Goal: Navigation & Orientation: Find specific page/section

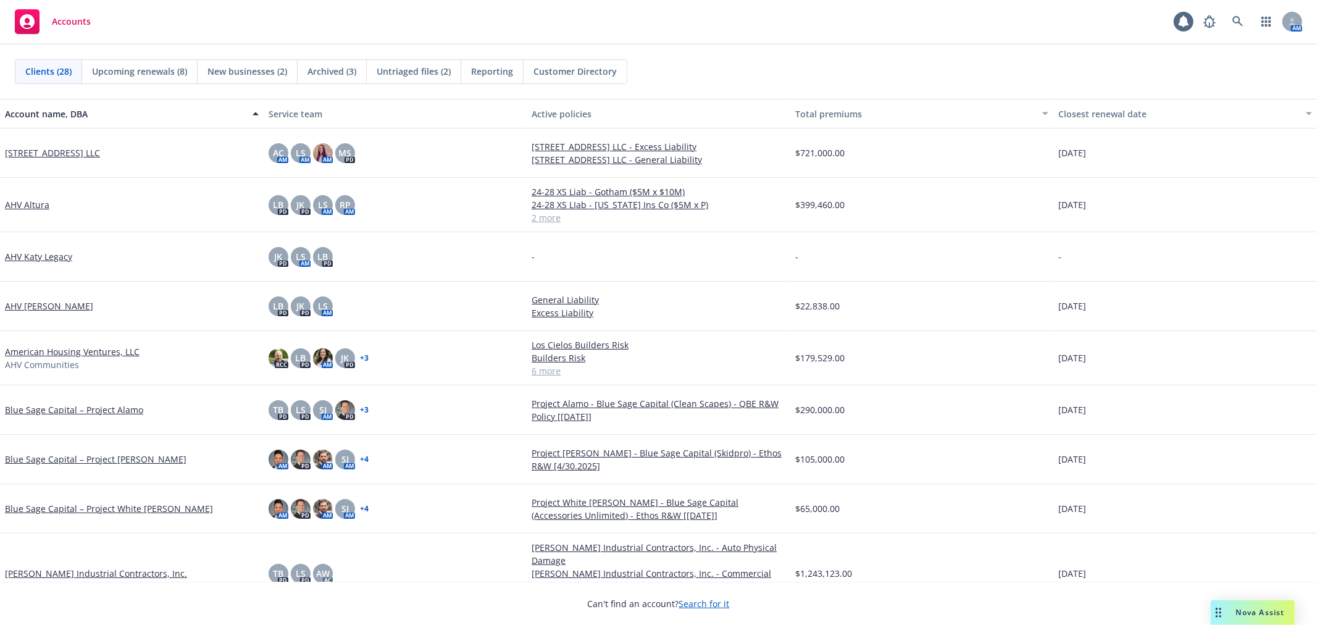
click at [677, 0] on div "Accounts 1 AM" at bounding box center [658, 22] width 1317 height 44
click at [397, 38] on div "Accounts 1 AM" at bounding box center [658, 22] width 1317 height 44
click at [288, 69] on div "New businesses (2)" at bounding box center [248, 71] width 100 height 23
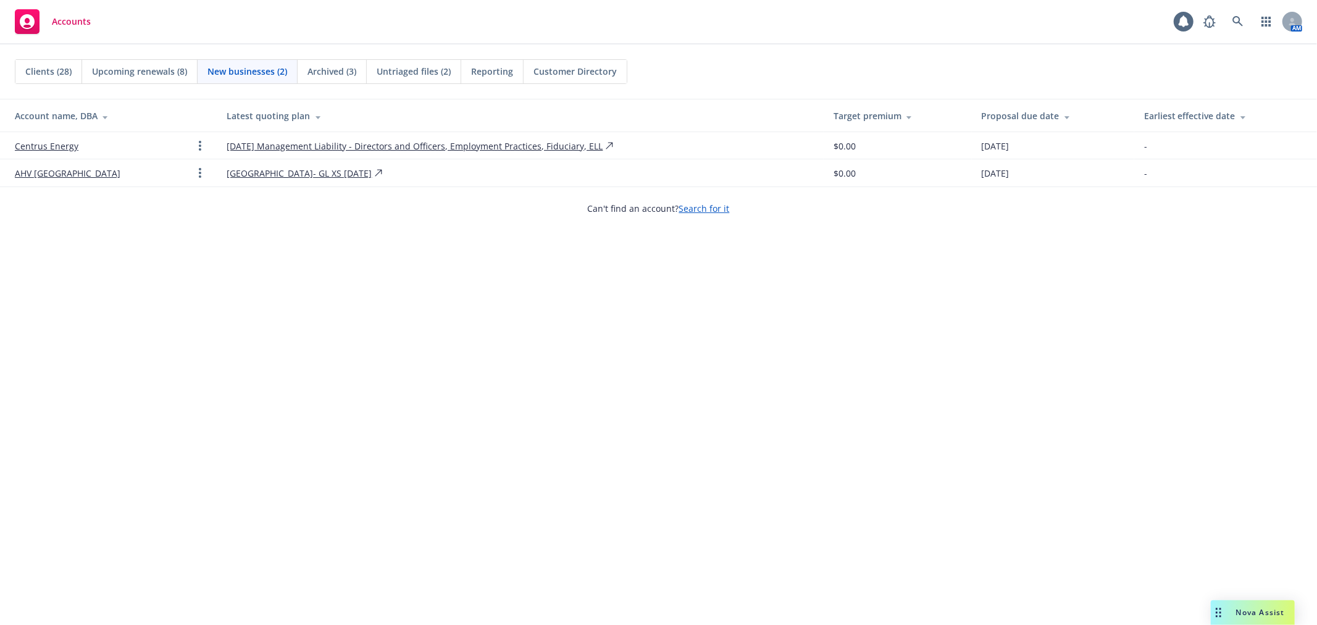
click at [149, 69] on span "Upcoming renewals (8)" at bounding box center [139, 71] width 95 height 13
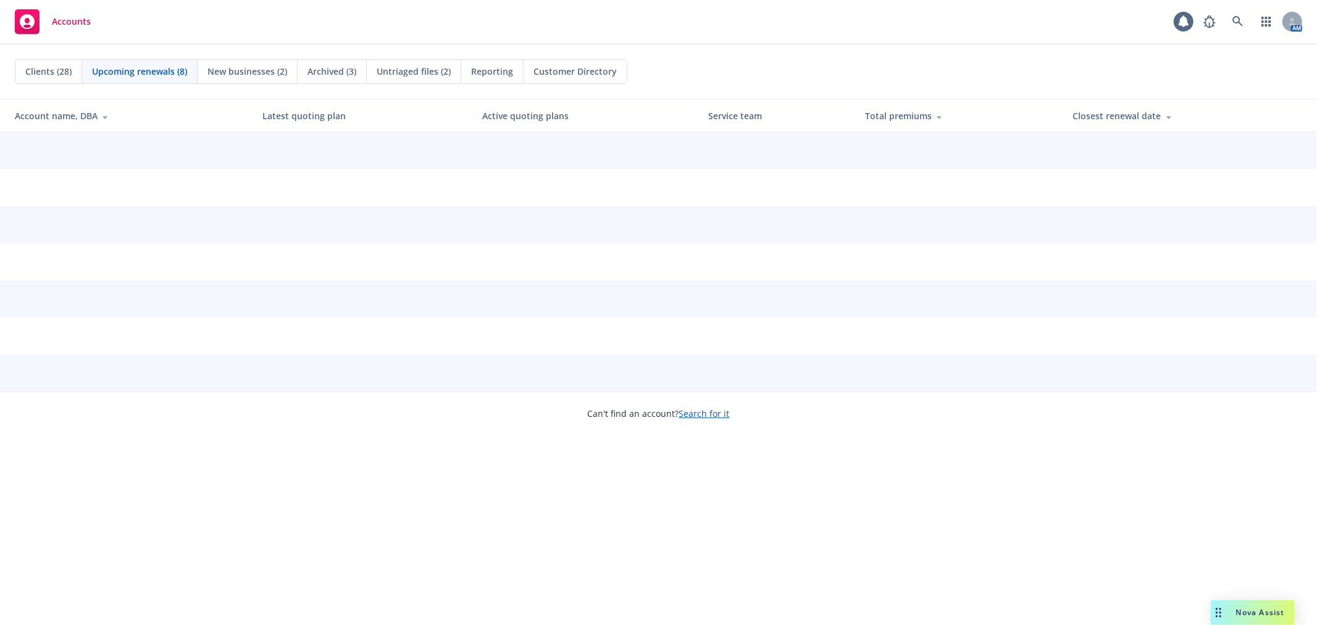
click at [256, 63] on div "New businesses (2)" at bounding box center [248, 71] width 100 height 23
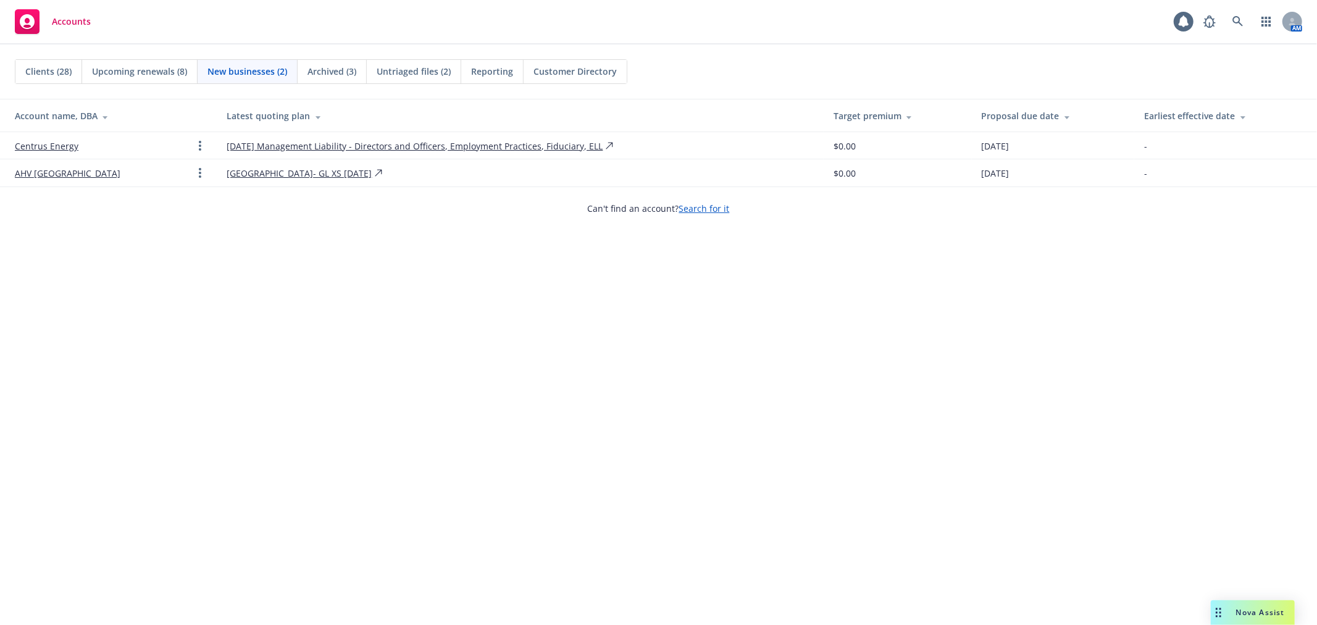
click at [335, 70] on span "Archived (3)" at bounding box center [332, 71] width 49 height 13
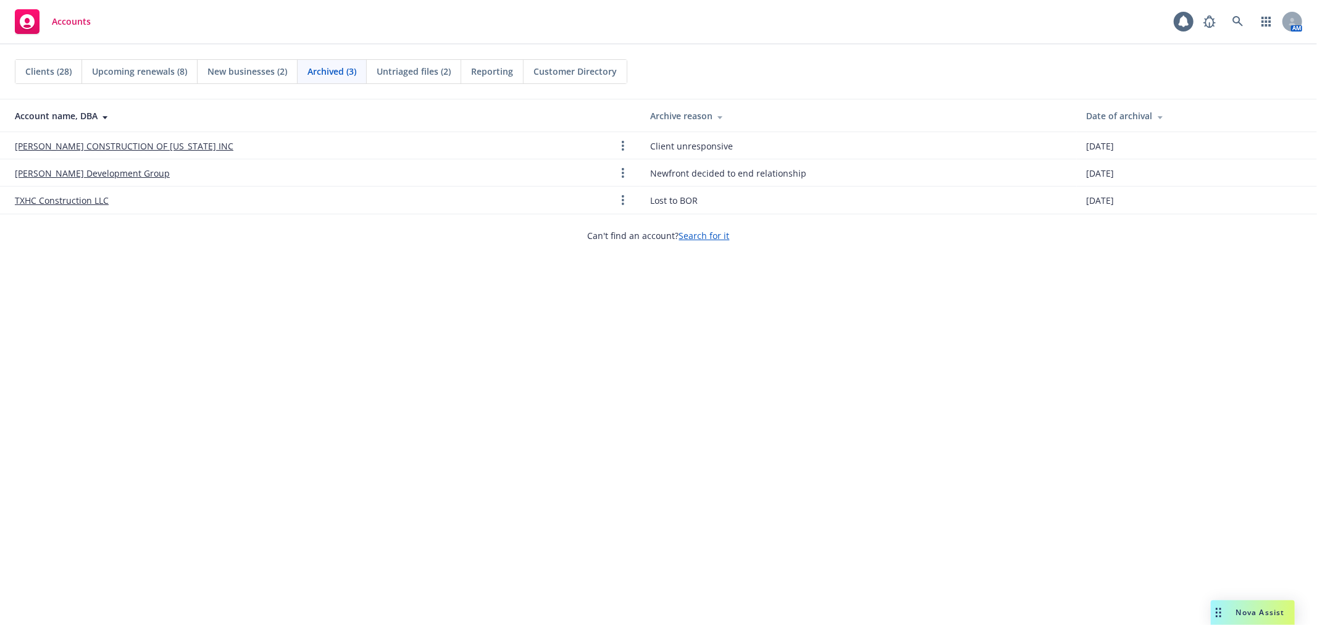
click at [450, 70] on span "Untriaged files (2)" at bounding box center [414, 71] width 74 height 13
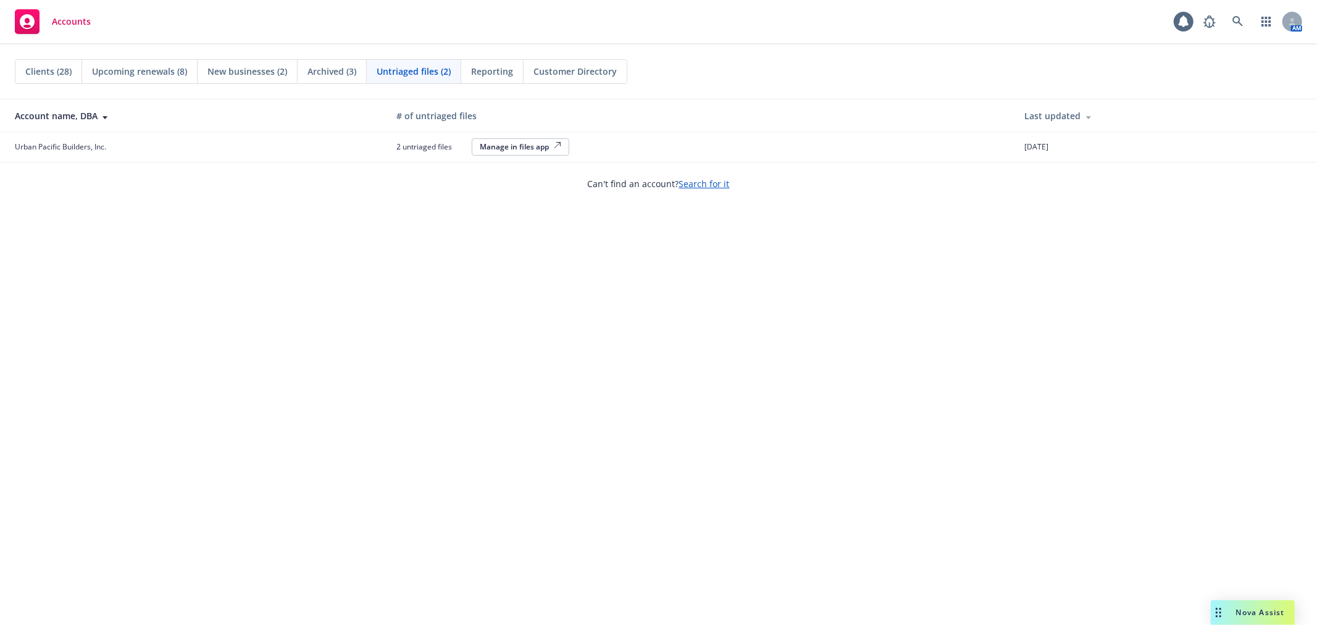
click at [243, 69] on span "New businesses (2)" at bounding box center [248, 71] width 80 height 13
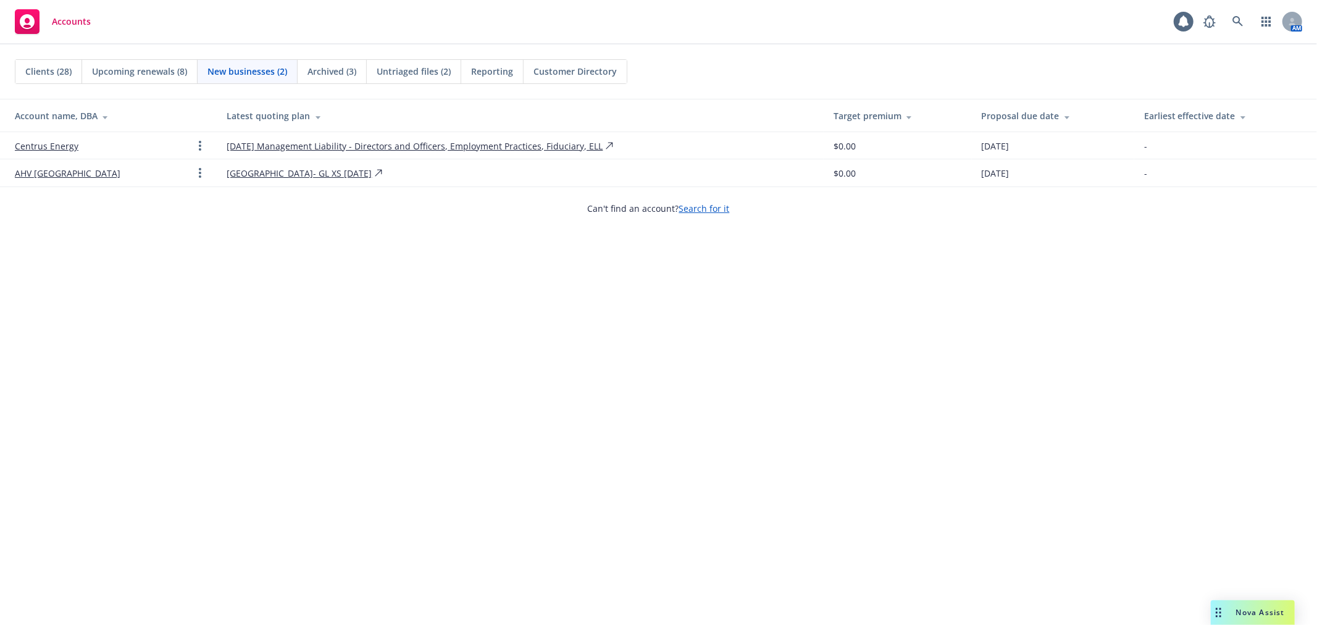
click at [151, 60] on div "Upcoming renewals (8)" at bounding box center [139, 71] width 115 height 23
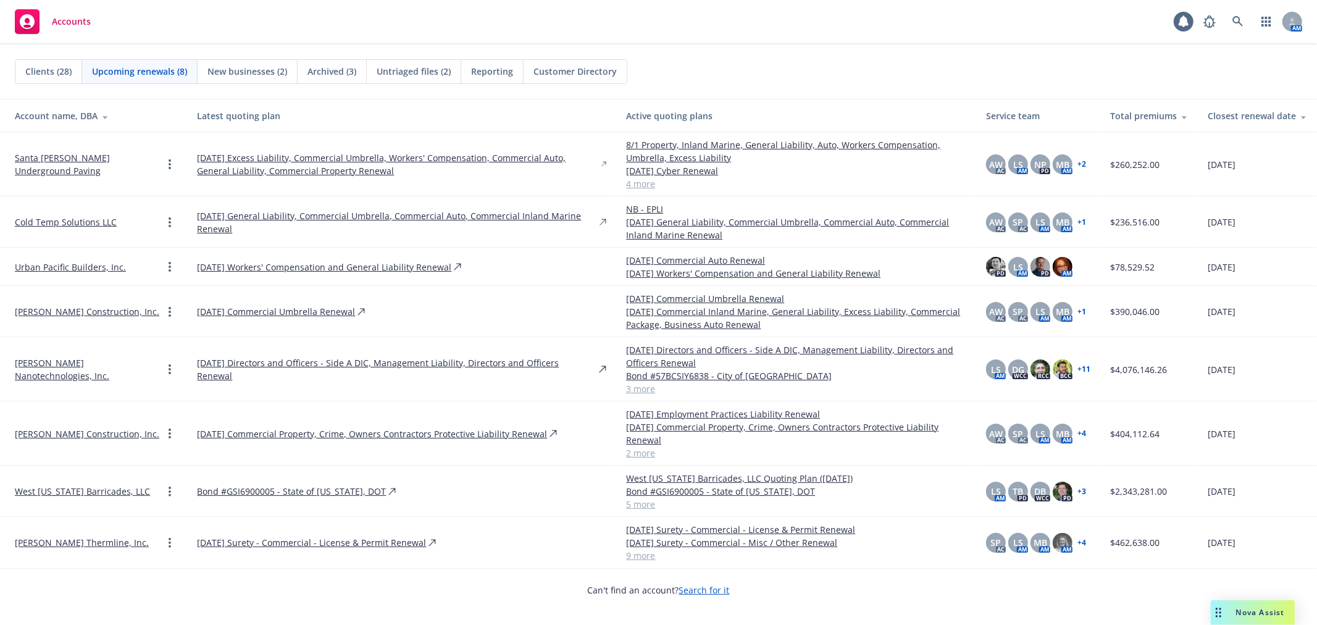
click at [75, 429] on link "[PERSON_NAME] Construction, Inc." at bounding box center [87, 433] width 145 height 13
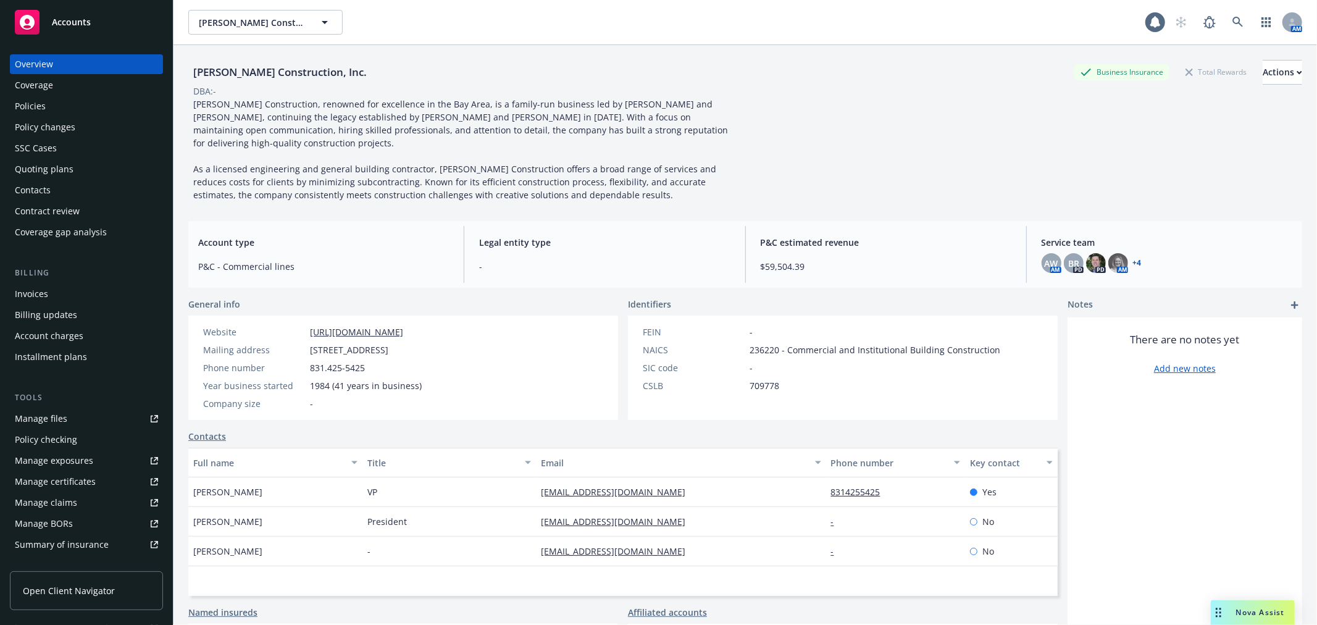
click at [75, 105] on div "Policies" at bounding box center [86, 106] width 143 height 20
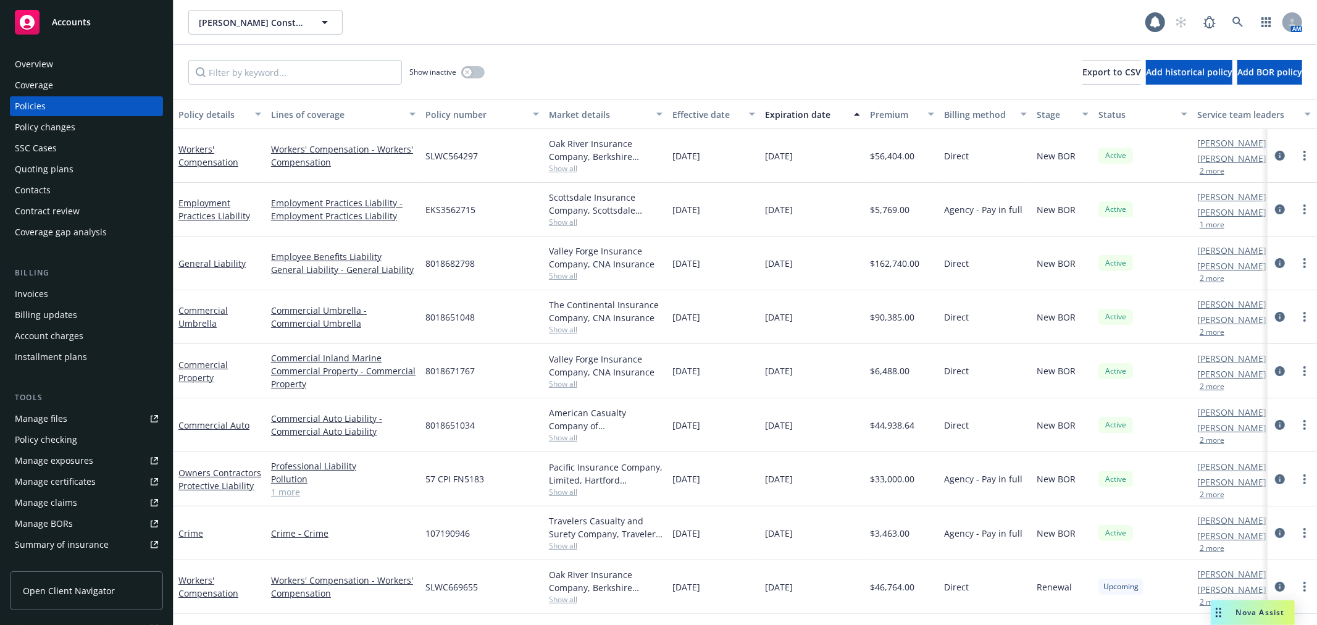
click at [78, 63] on div "Overview" at bounding box center [86, 64] width 143 height 20
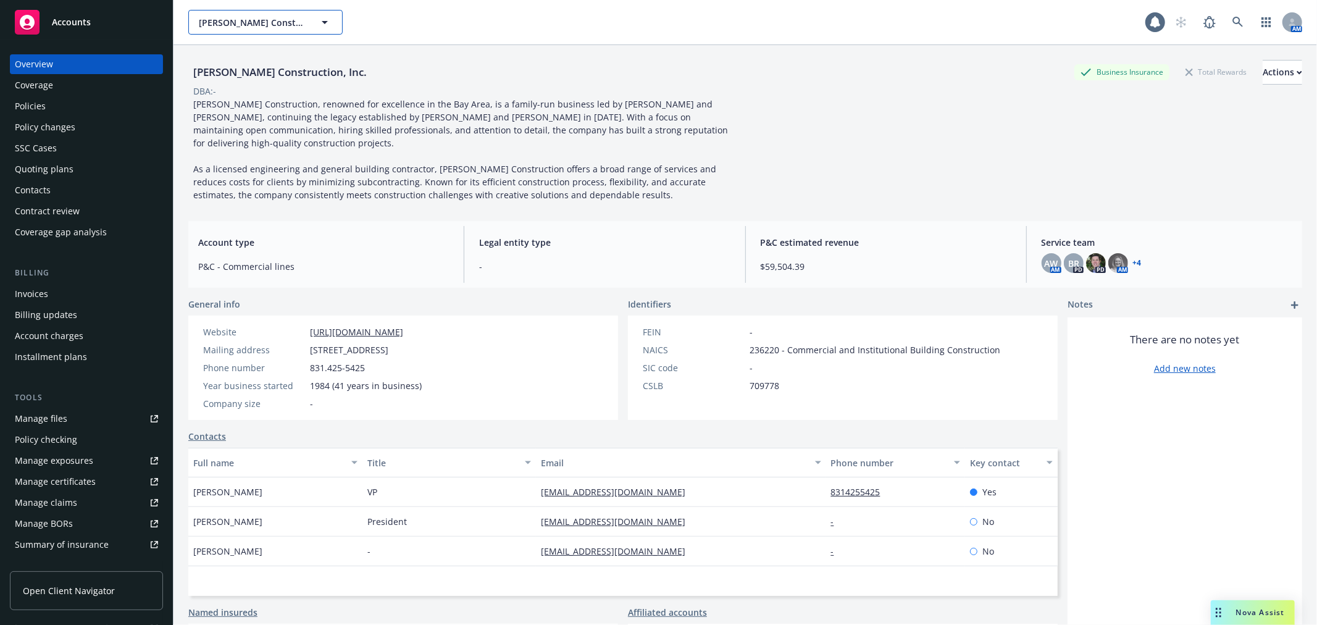
drag, startPoint x: 322, startPoint y: 17, endPoint x: 334, endPoint y: 15, distance: 11.9
click at [322, 17] on icon "button" at bounding box center [324, 22] width 15 height 15
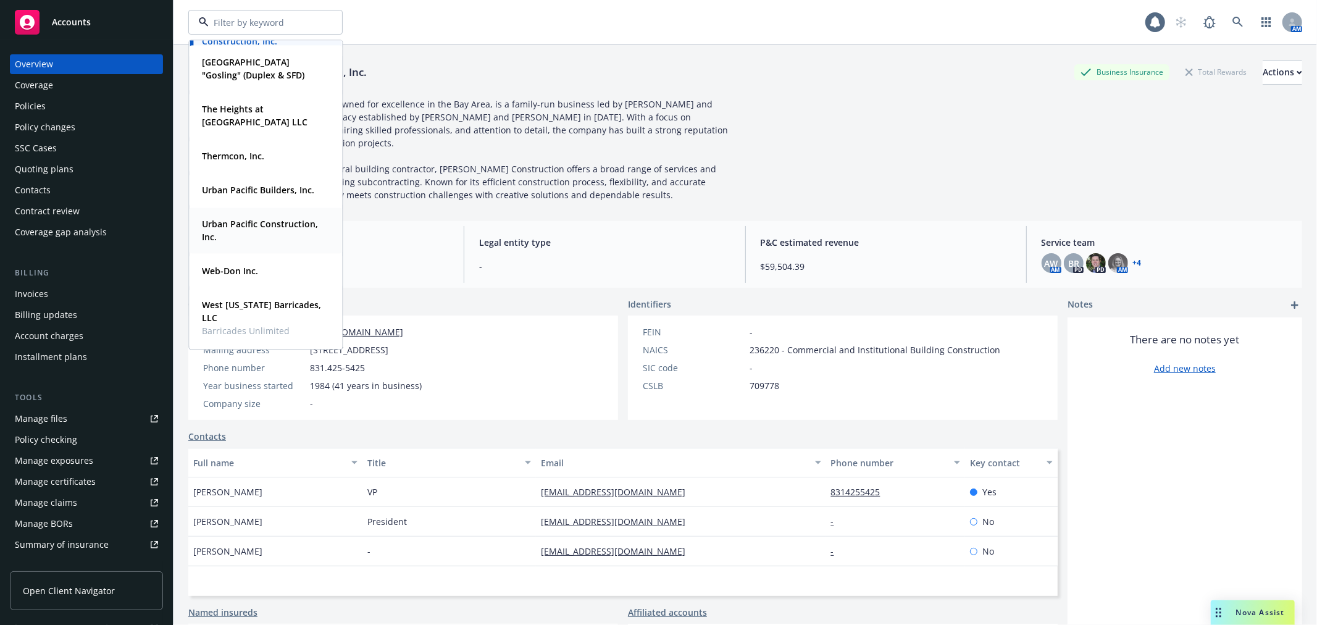
scroll to position [1053, 0]
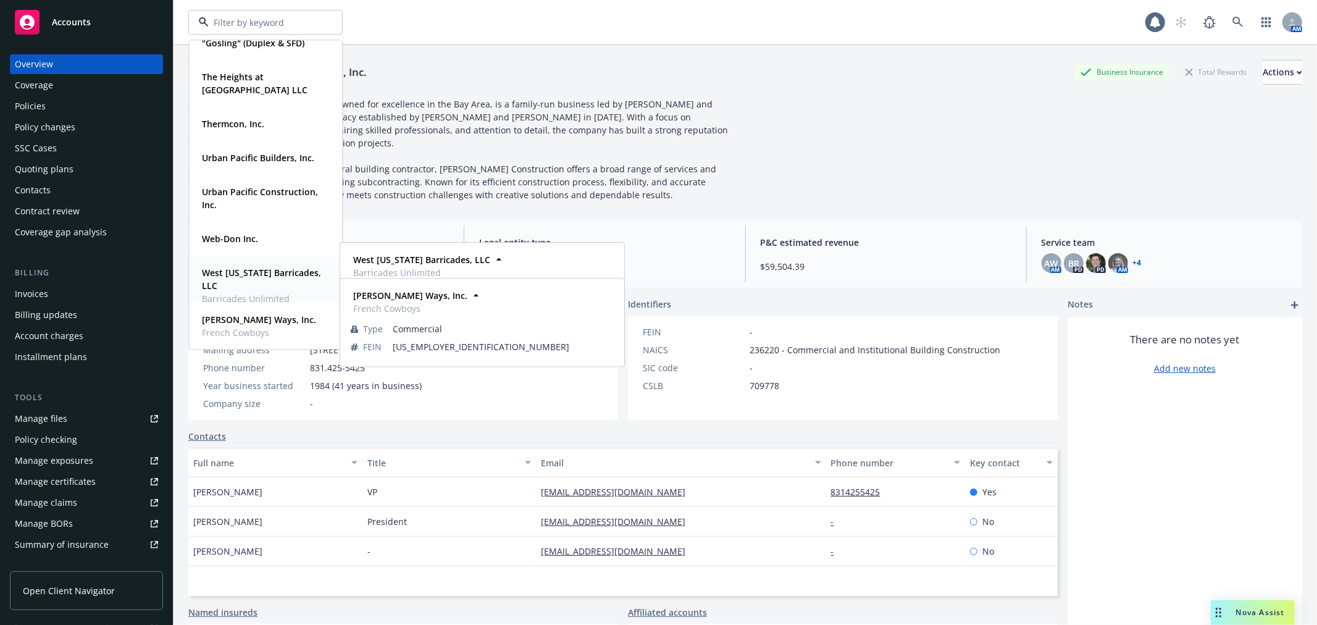
click at [273, 274] on strong "West [US_STATE] Barricades, LLC" at bounding box center [261, 279] width 119 height 25
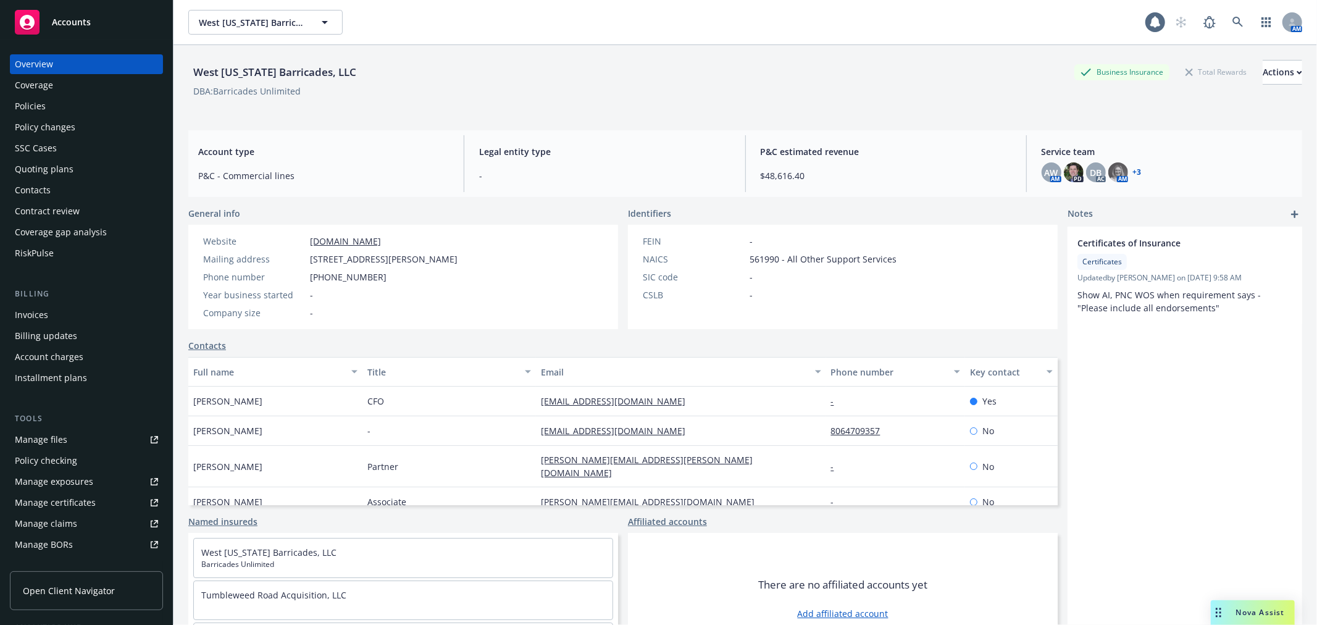
click at [86, 29] on div "Accounts" at bounding box center [86, 22] width 143 height 25
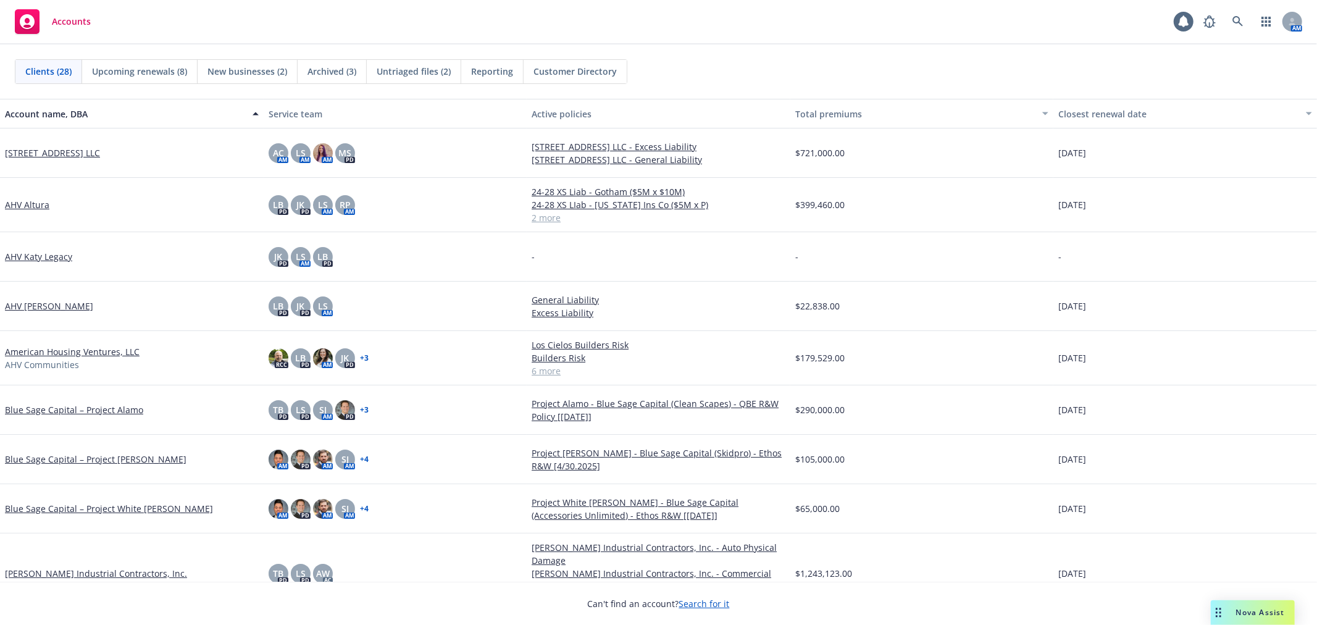
click at [1165, 70] on div "Clients (28) Upcoming renewals (8) New businesses (2) Archived (3) Untriaged fi…" at bounding box center [659, 71] width 1288 height 25
click at [1157, 49] on div "Clients (28) Upcoming renewals (8) New businesses (2) Archived (3) Untriaged fi…" at bounding box center [658, 71] width 1317 height 54
